Goal: Navigation & Orientation: Understand site structure

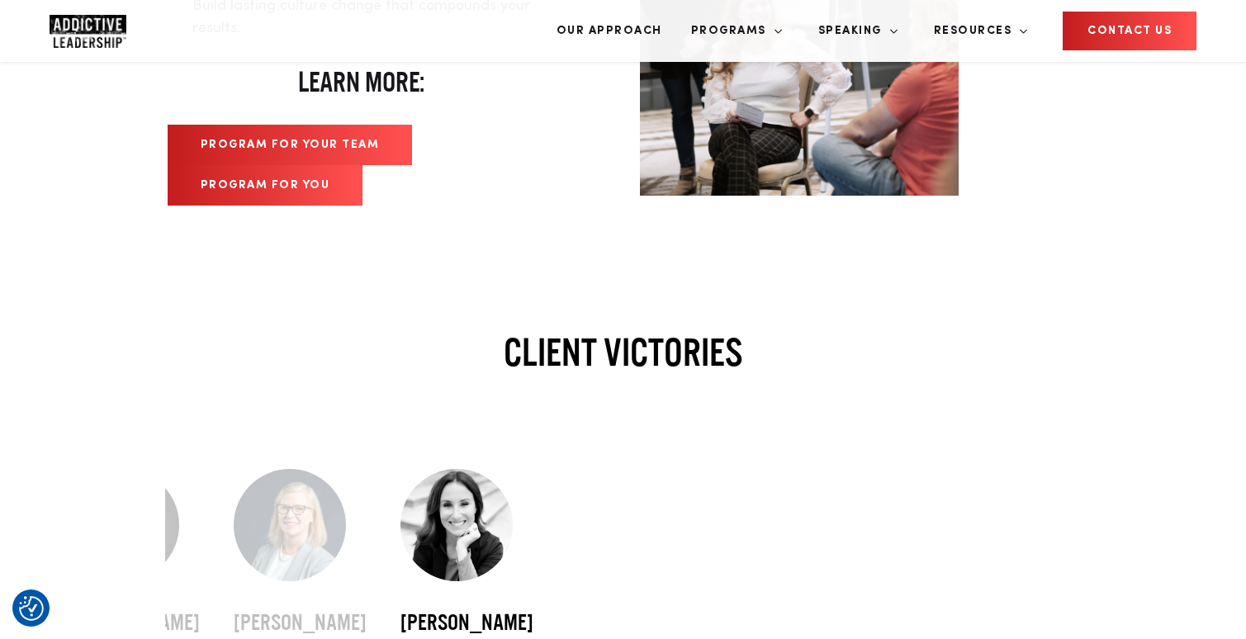
scroll to position [4454, 0]
click at [338, 134] on link "Program For Your Team" at bounding box center [290, 144] width 245 height 40
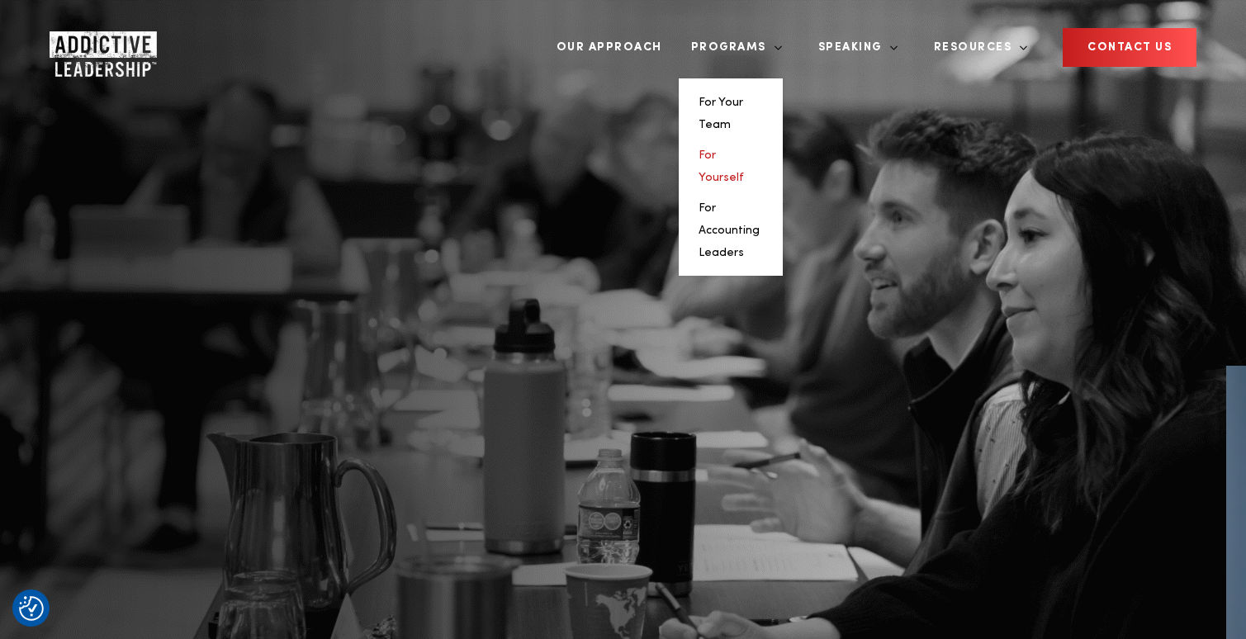
click at [721, 157] on link "For Yourself" at bounding box center [720, 166] width 45 height 34
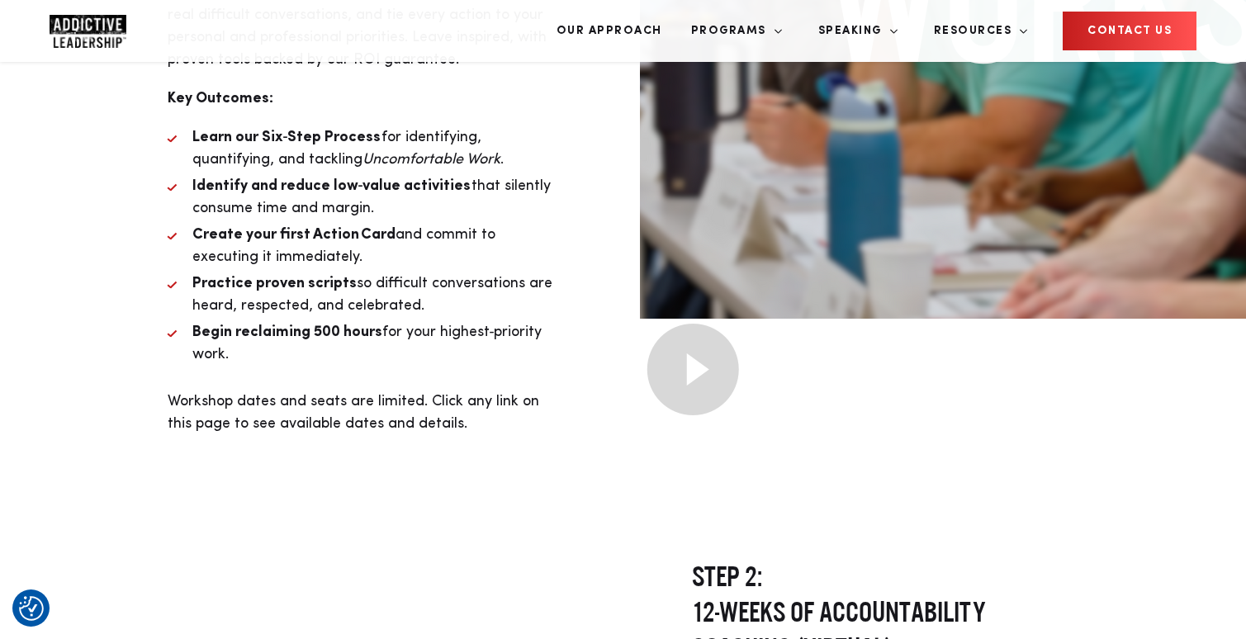
scroll to position [4140, 0]
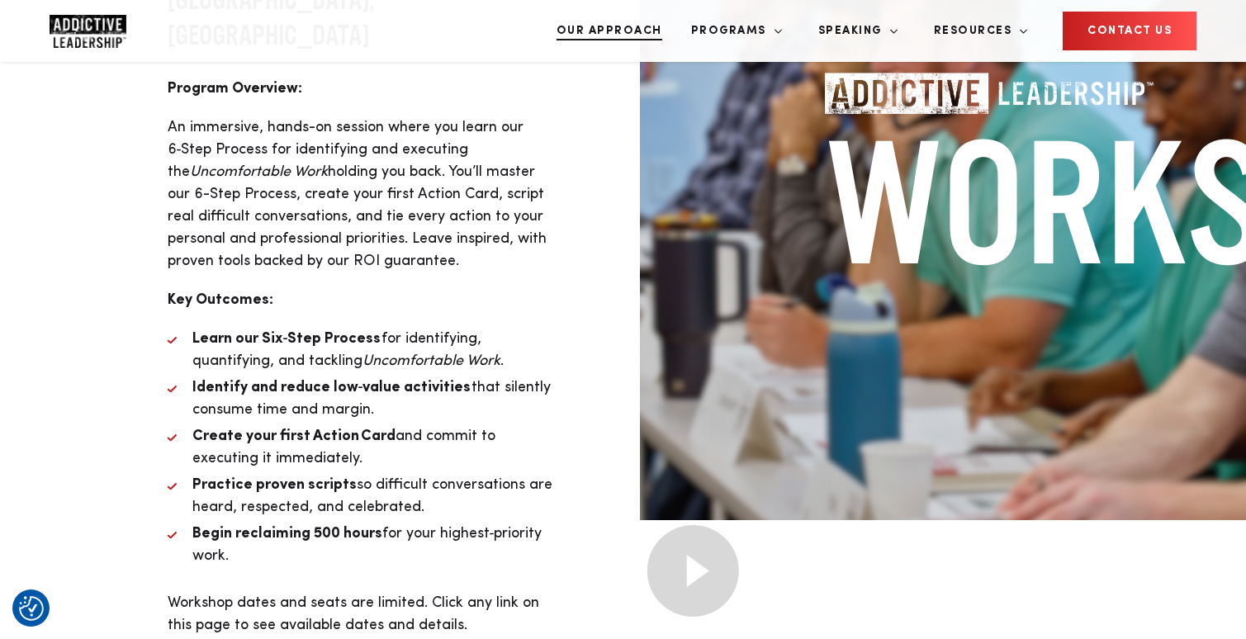
click at [633, 23] on link "Our Approach" at bounding box center [609, 31] width 130 height 62
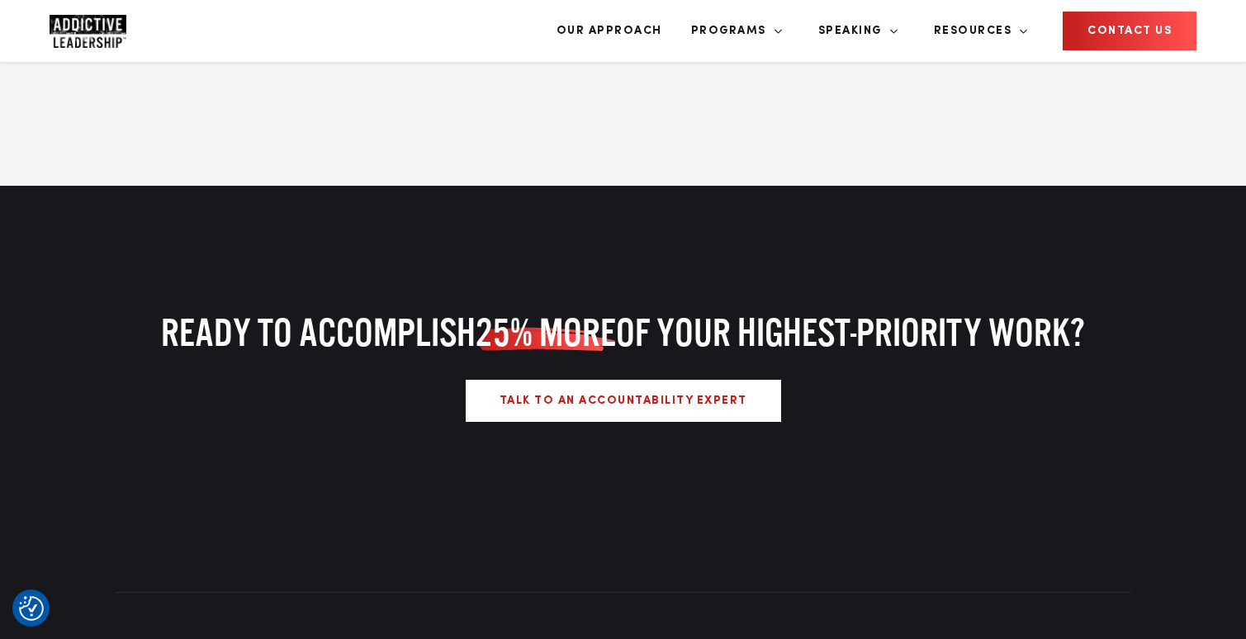
scroll to position [2760, 0]
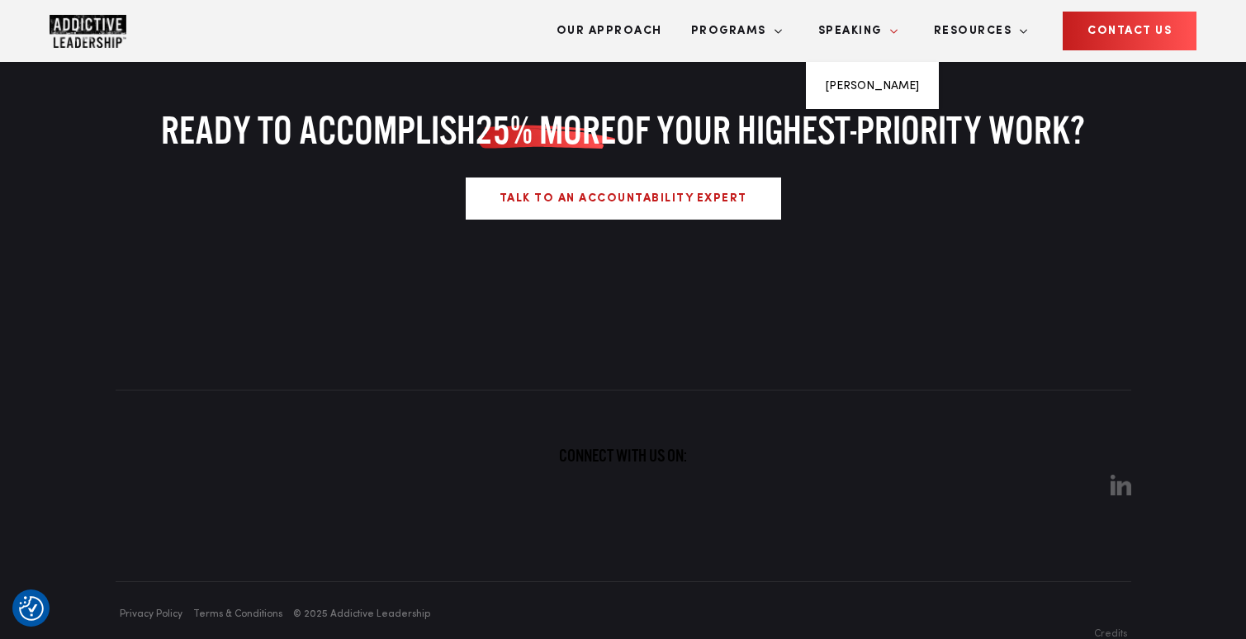
click at [845, 31] on link "Speaking" at bounding box center [852, 31] width 92 height 62
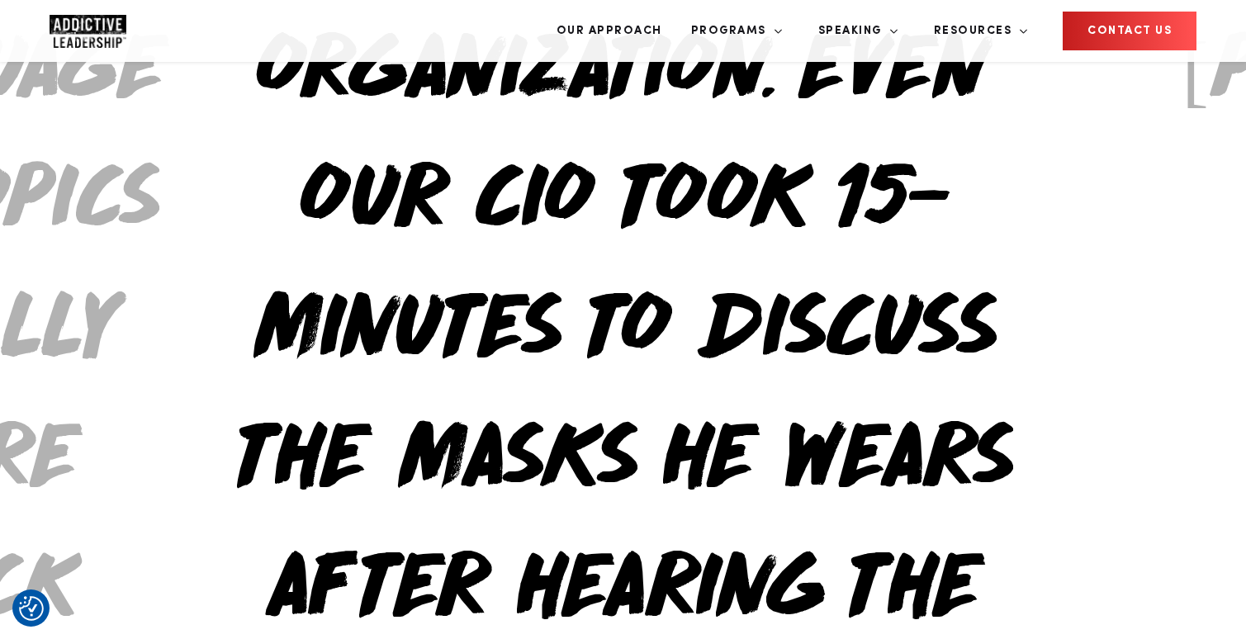
scroll to position [6395, 0]
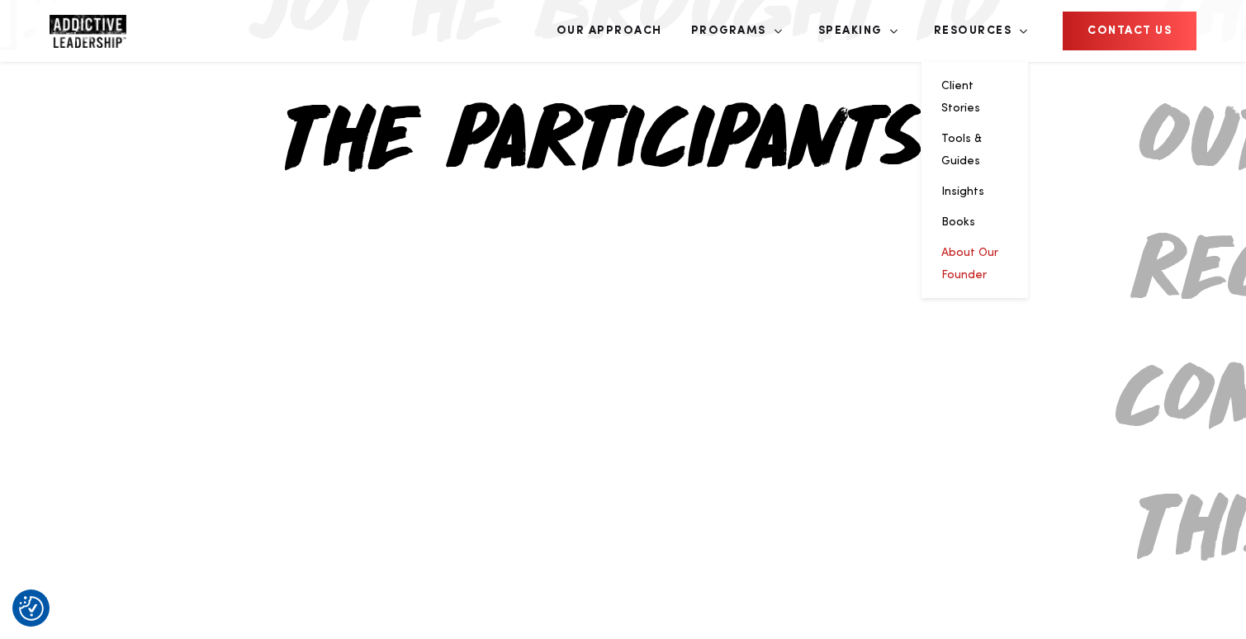
click at [963, 248] on link "About Our Founder" at bounding box center [969, 264] width 57 height 34
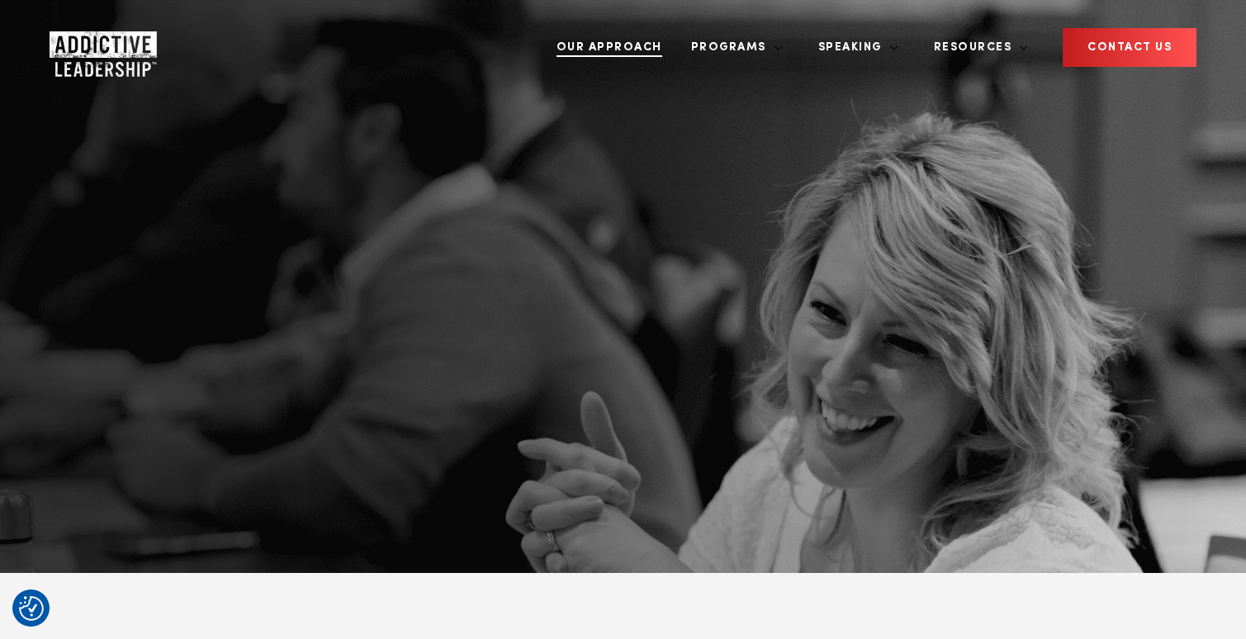
click at [607, 53] on link "Our Approach" at bounding box center [609, 48] width 130 height 62
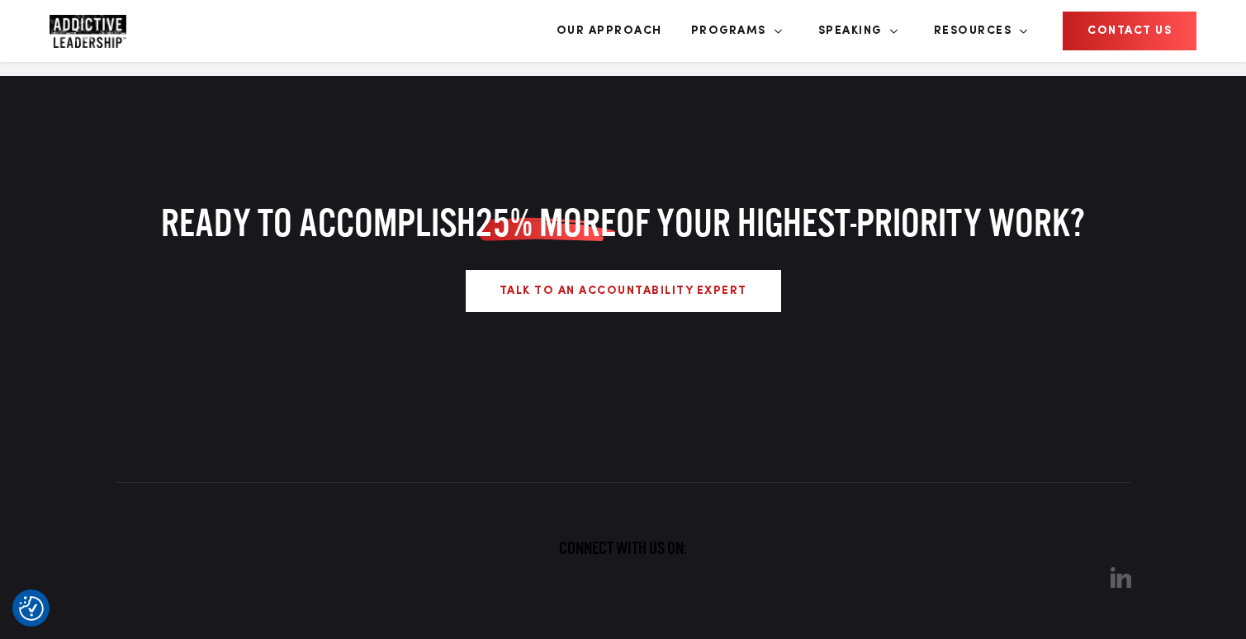
scroll to position [2657, 0]
